Goal: Task Accomplishment & Management: Use online tool/utility

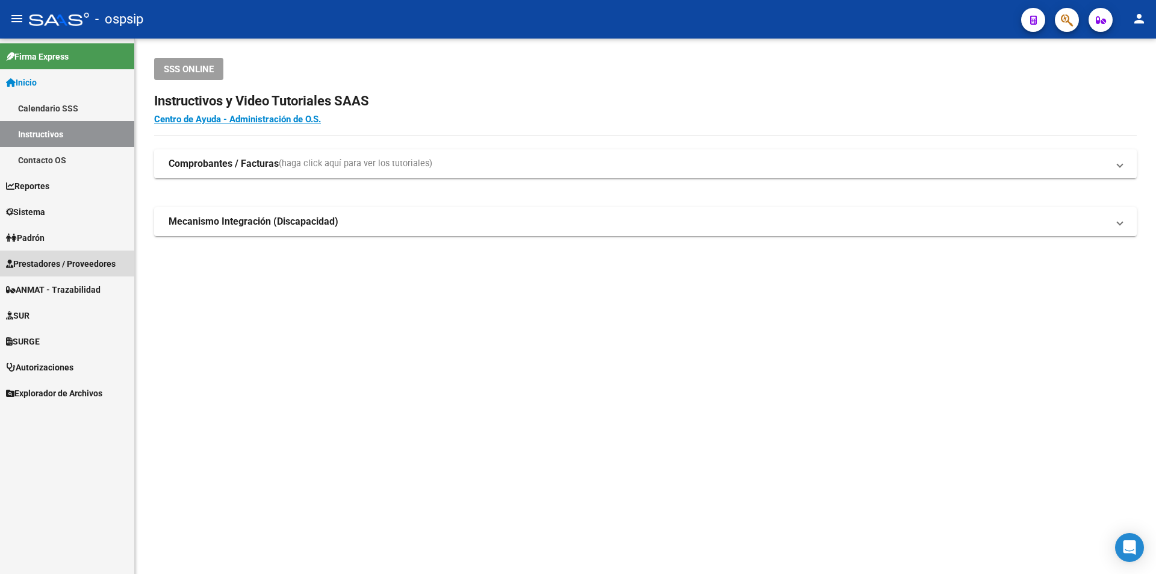
click at [52, 257] on span "Prestadores / Proveedores" at bounding box center [61, 263] width 110 height 13
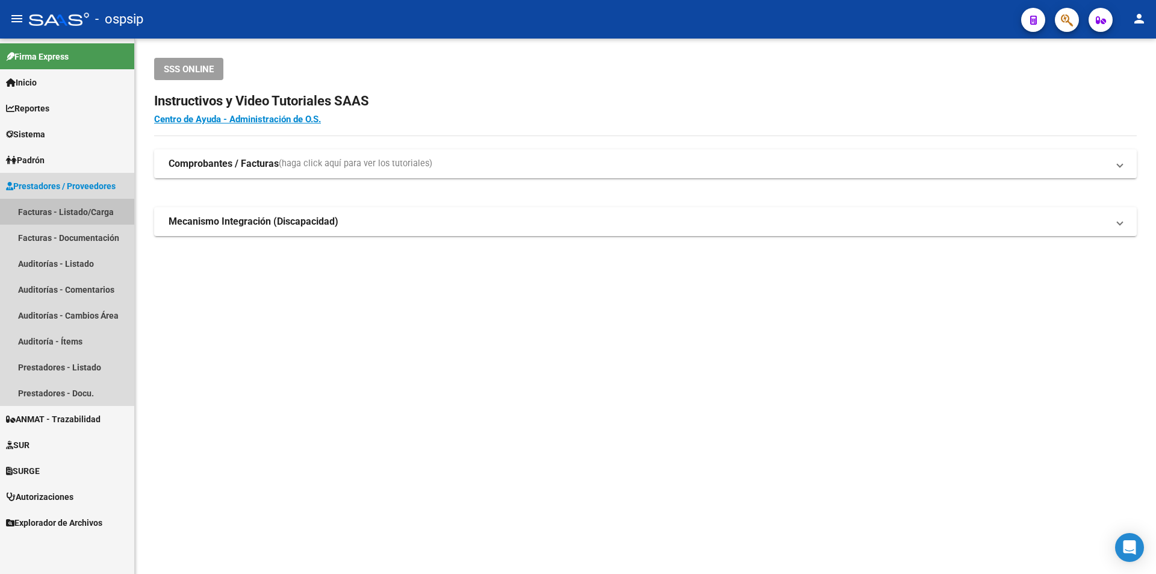
click at [74, 220] on link "Facturas - Listado/Carga" at bounding box center [67, 212] width 134 height 26
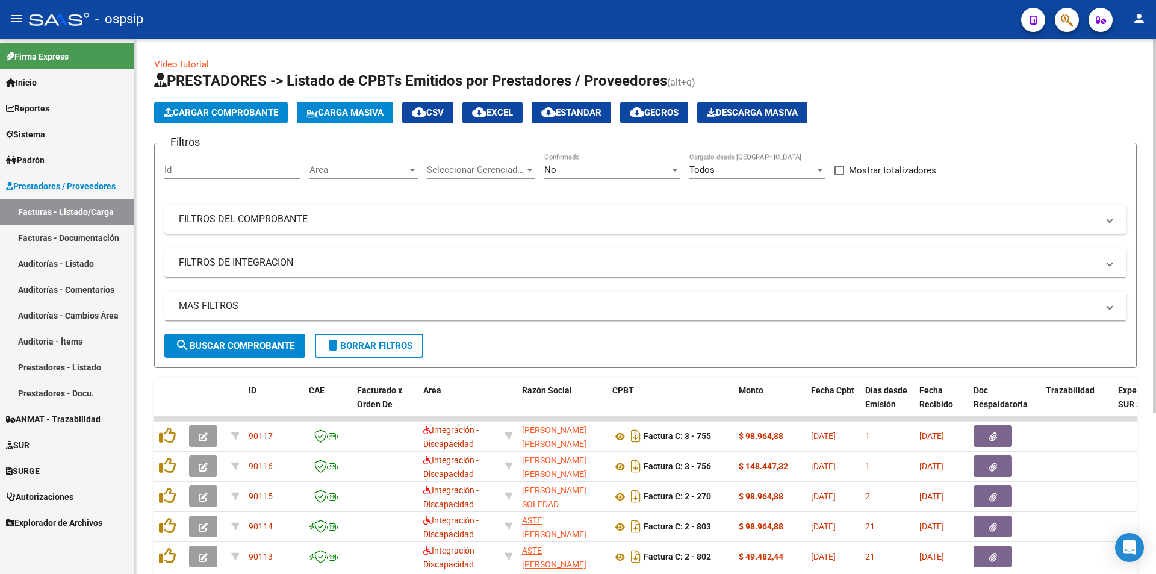
click at [567, 160] on div "No Confirmado" at bounding box center [612, 166] width 136 height 26
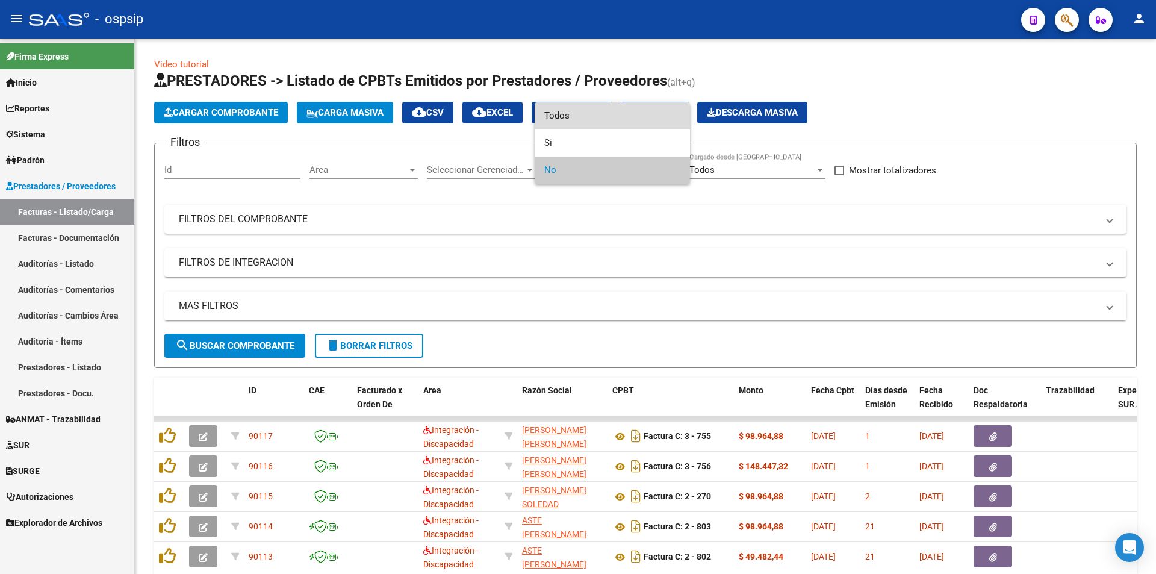
click at [565, 120] on span "Todos" at bounding box center [612, 115] width 136 height 27
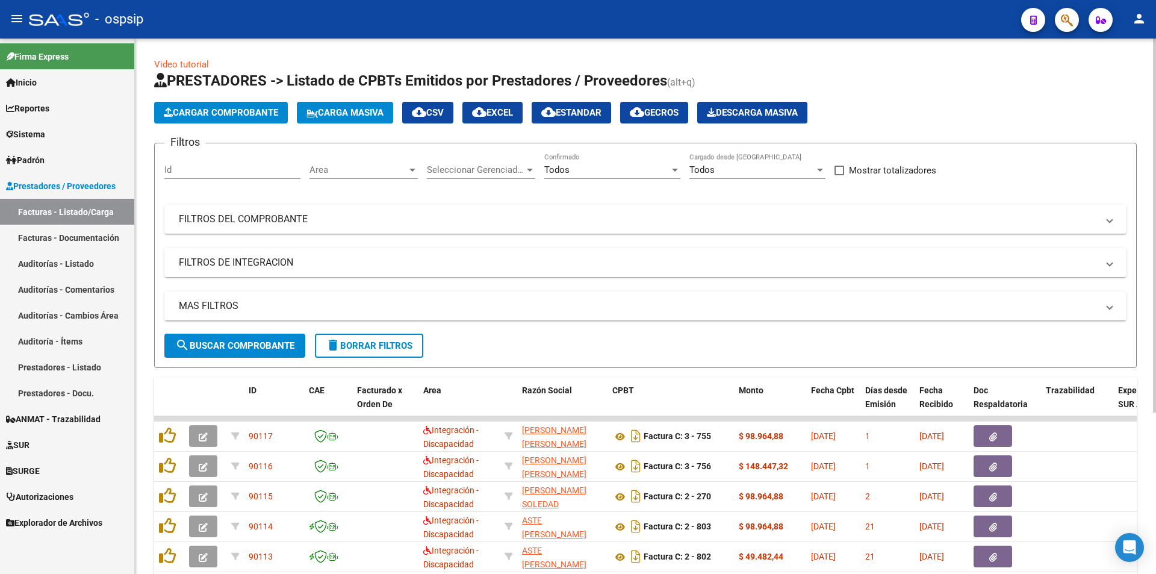
click at [310, 227] on mat-expansion-panel-header "FILTROS DEL COMPROBANTE" at bounding box center [645, 219] width 962 height 29
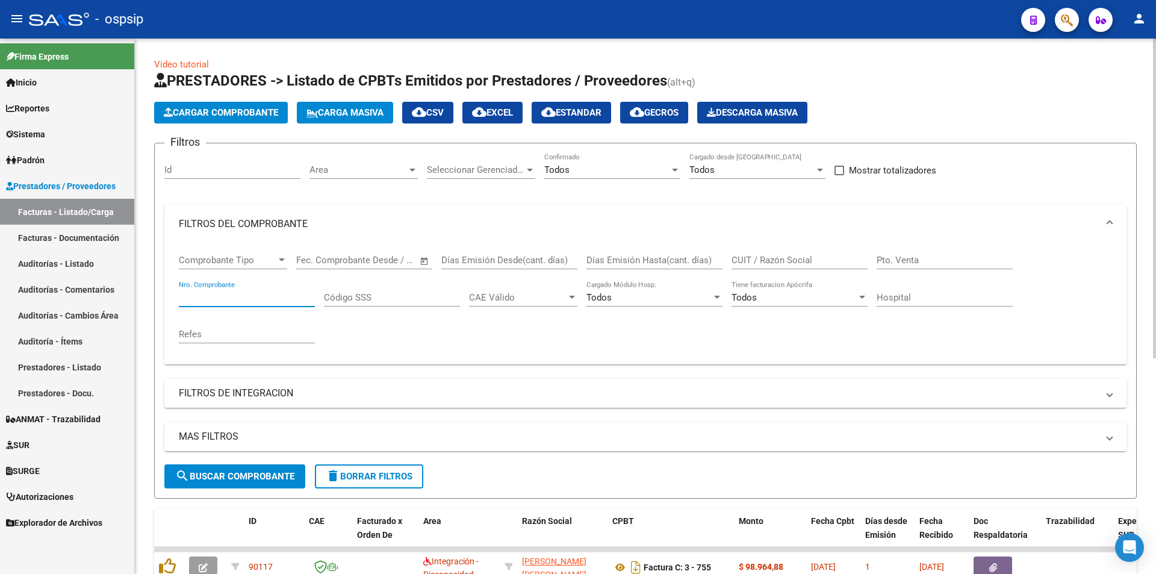
click at [217, 296] on input "Nro. Comprobante" at bounding box center [247, 297] width 136 height 11
type input "85189"
